Goal: Information Seeking & Learning: Find specific fact

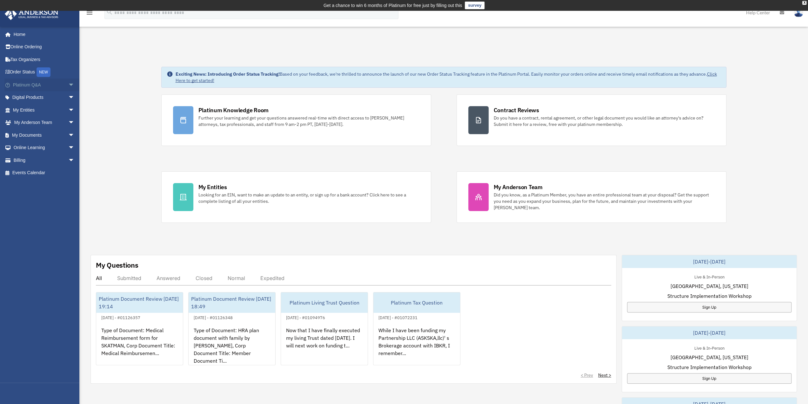
click at [20, 83] on link "Platinum Q&A arrow_drop_down" at bounding box center [44, 84] width 80 height 13
click at [68, 84] on span "arrow_drop_down" at bounding box center [74, 84] width 13 height 13
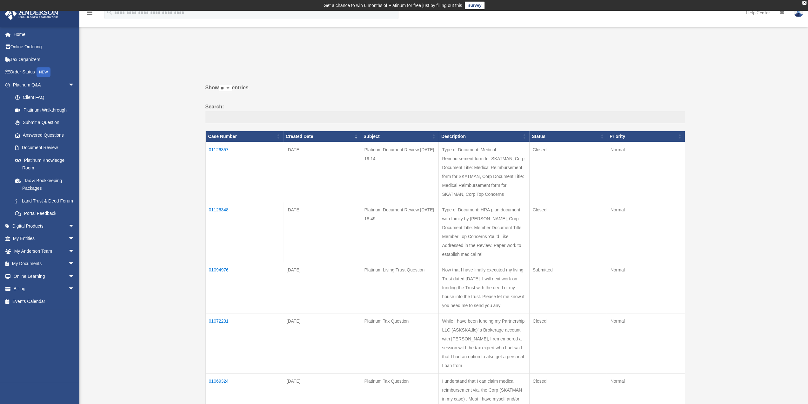
click at [222, 207] on td "01126348" at bounding box center [244, 232] width 78 height 60
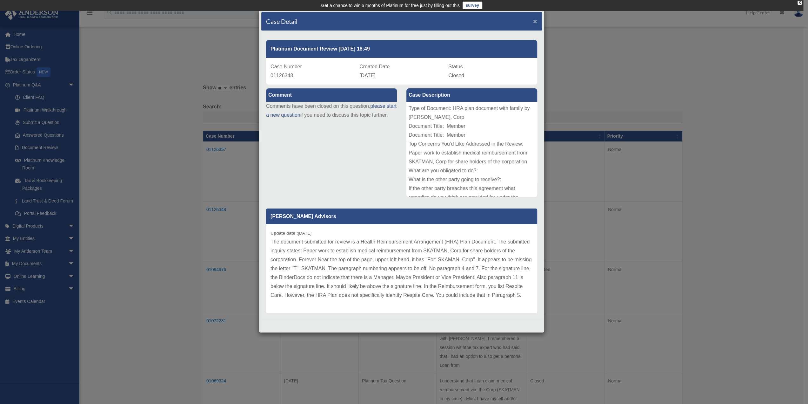
click at [535, 21] on span "×" at bounding box center [535, 20] width 4 height 7
